Goal: Task Accomplishment & Management: Use online tool/utility

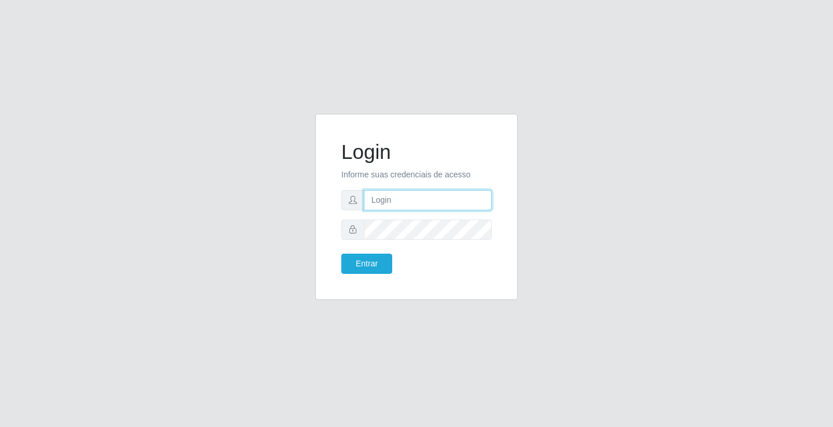
click at [380, 205] on input "text" at bounding box center [428, 200] width 128 height 20
type input "ediane@ideal"
click at [341, 254] on button "Entrar" at bounding box center [366, 264] width 51 height 20
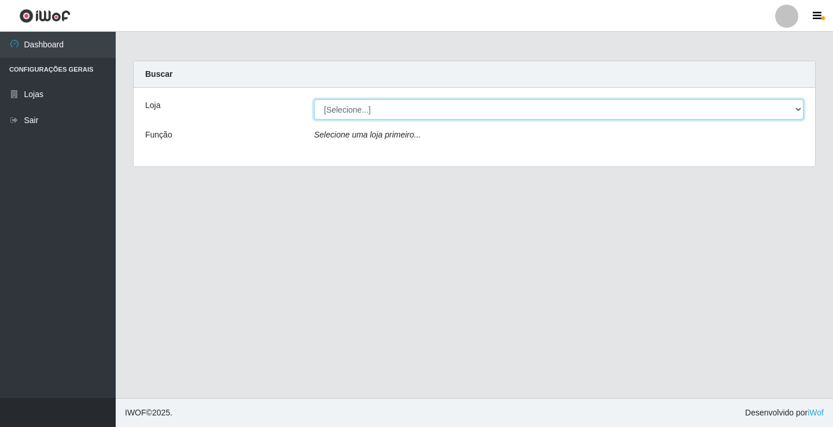
click at [351, 108] on select "[Selecione...] Ideal - Conceição" at bounding box center [558, 109] width 489 height 20
select select "231"
click at [314, 99] on select "[Selecione...] Ideal - Conceição" at bounding box center [558, 109] width 489 height 20
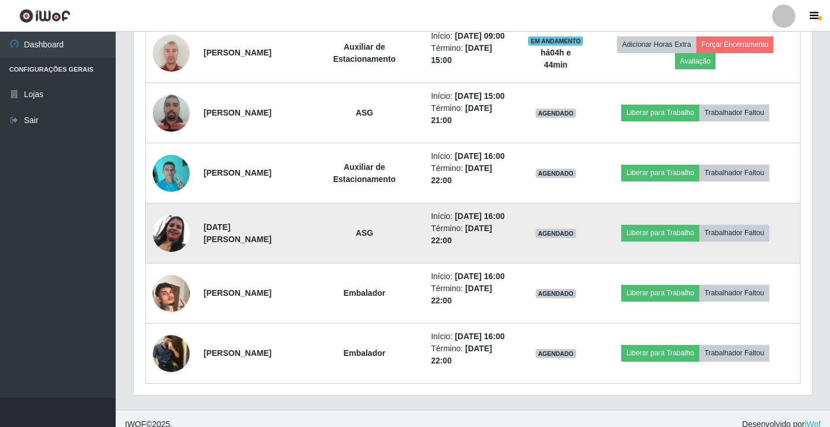
scroll to position [495, 0]
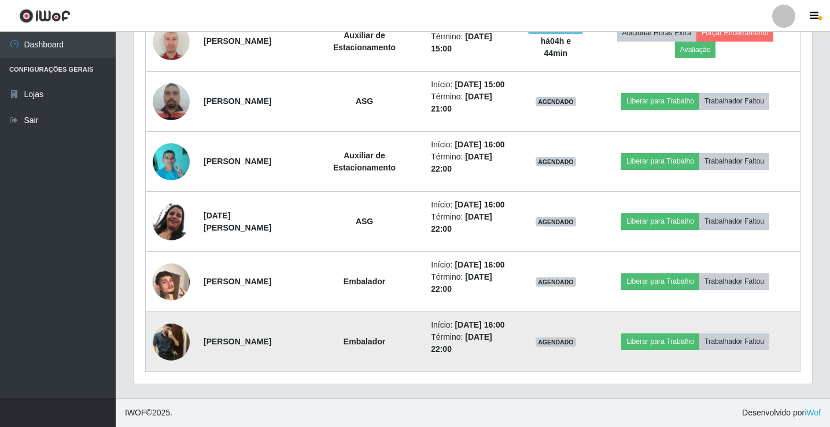
click at [172, 335] on img at bounding box center [171, 341] width 37 height 49
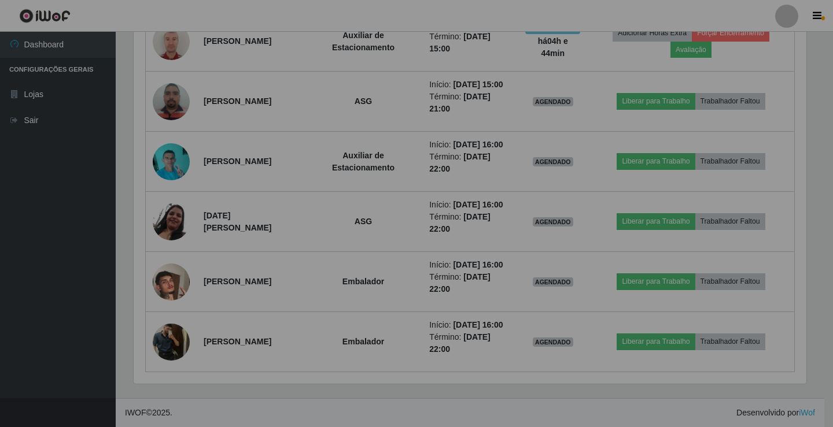
scroll to position [240, 678]
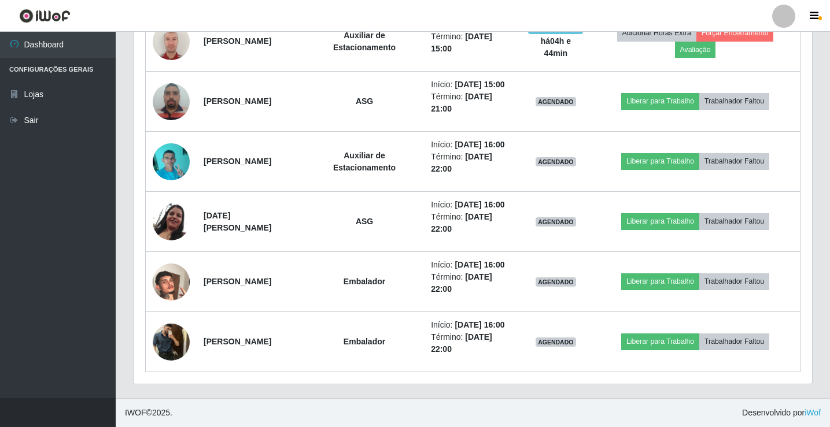
click at [171, 335] on img at bounding box center [171, 341] width 37 height 49
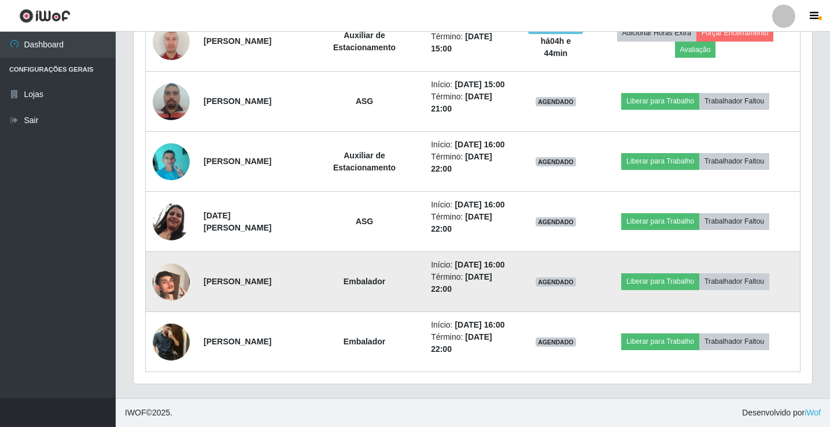
click at [169, 287] on img at bounding box center [171, 282] width 37 height 66
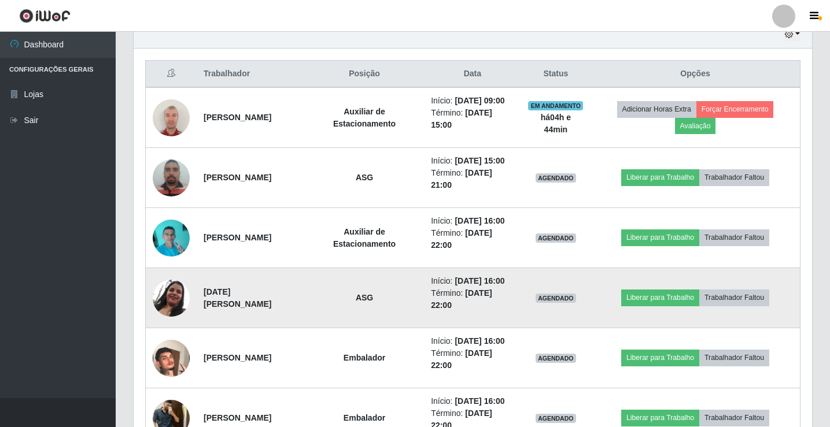
scroll to position [264, 0]
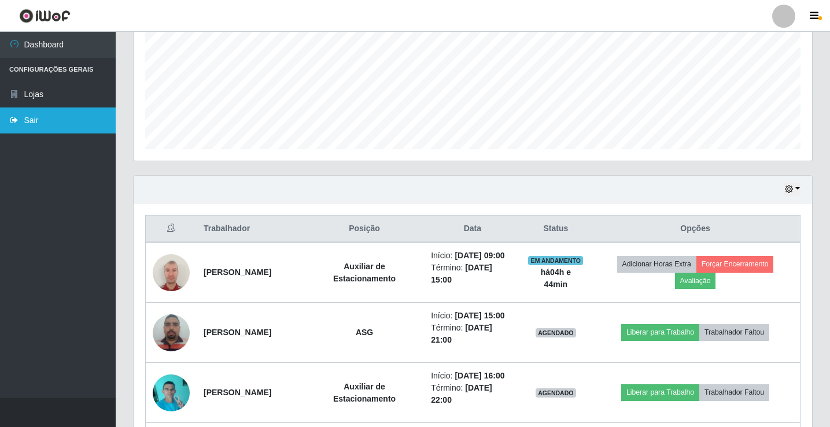
click at [82, 119] on link "Sair" at bounding box center [58, 121] width 116 height 26
